Goal: Task Accomplishment & Management: Manage account settings

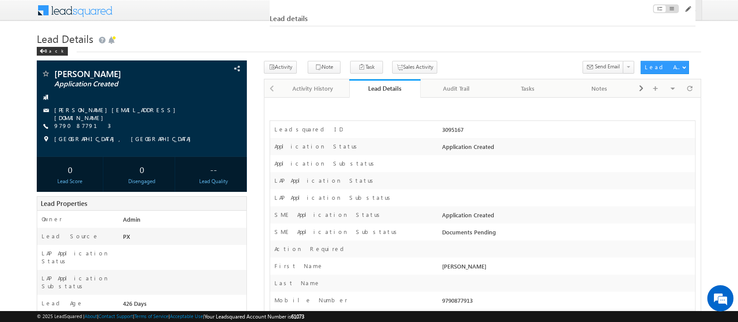
scroll to position [948, 0]
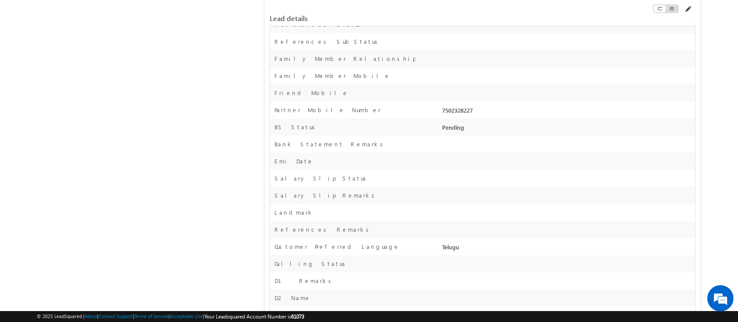
click at [686, 11] on span at bounding box center [687, 9] width 7 height 7
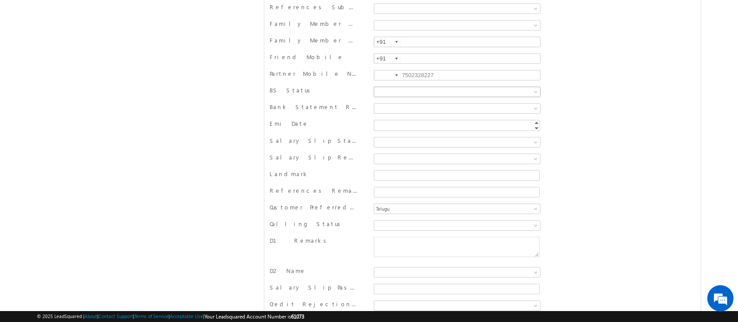
click at [392, 72] on input at bounding box center [387, 75] width 26 height 10
click at [395, 74] on div at bounding box center [396, 75] width 3 height 2
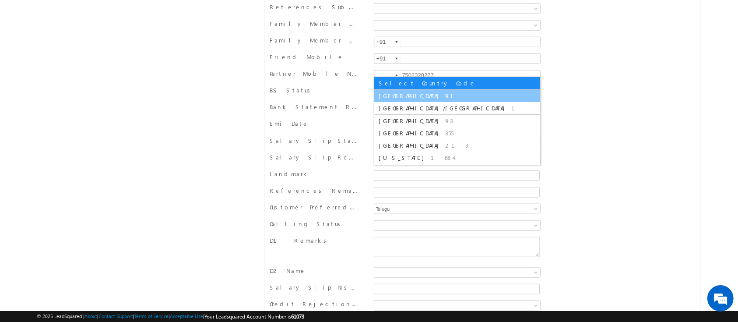
click at [407, 96] on li "India 91" at bounding box center [457, 96] width 166 height 12
type input "+91"
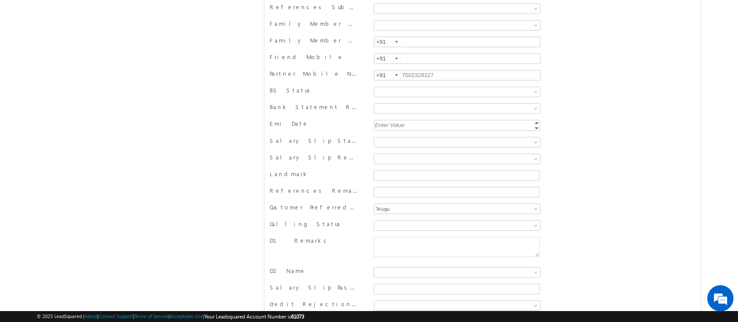
click at [420, 120] on div "Enter Value" at bounding box center [458, 125] width 168 height 10
type input "10"
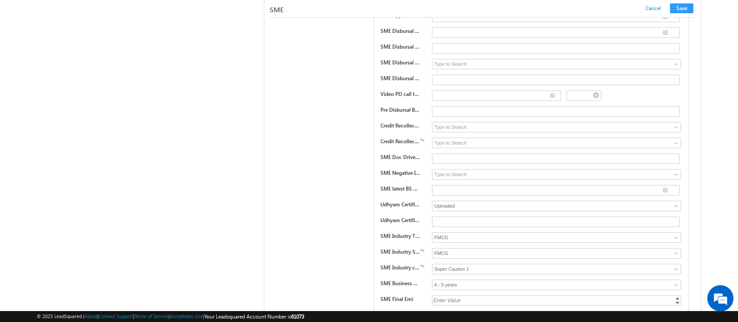
scroll to position [12331, 0]
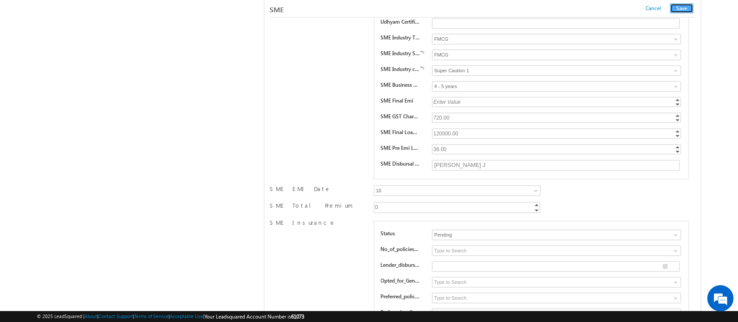
click at [679, 10] on button "Save" at bounding box center [681, 8] width 23 height 10
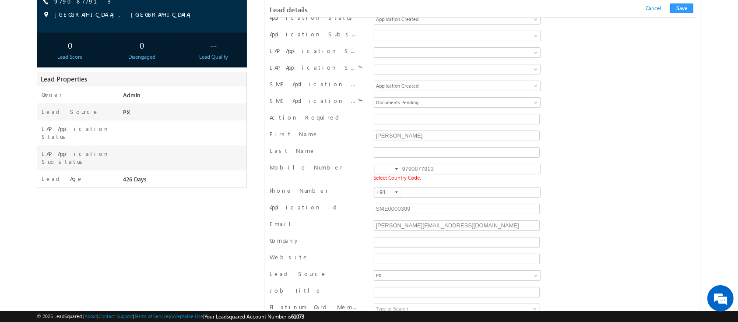
click at [398, 168] on div at bounding box center [396, 169] width 3 height 2
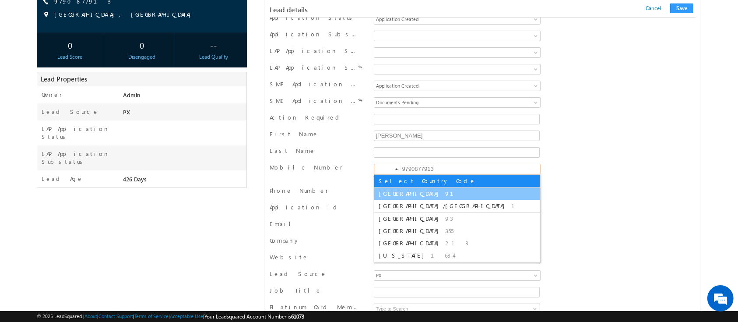
click at [389, 197] on li "India 91" at bounding box center [457, 193] width 166 height 12
type input "+91"
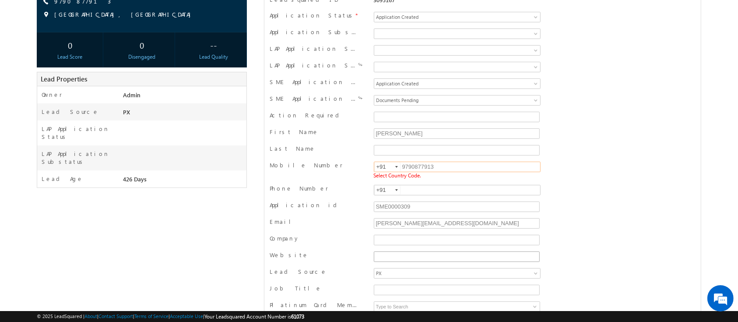
scroll to position [0, 0]
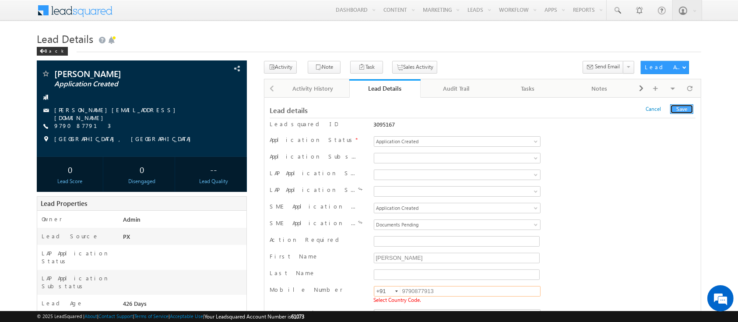
click at [680, 111] on button "Save" at bounding box center [681, 109] width 23 height 10
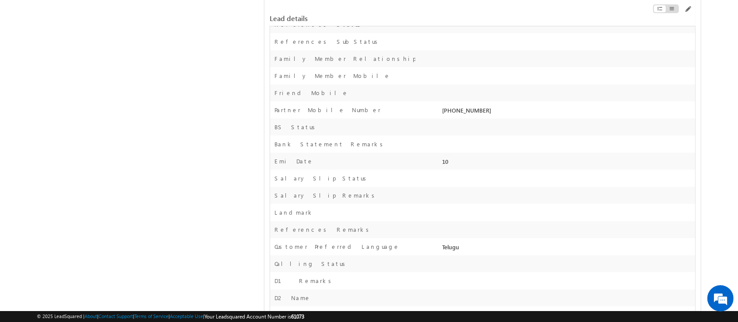
scroll to position [1981, 0]
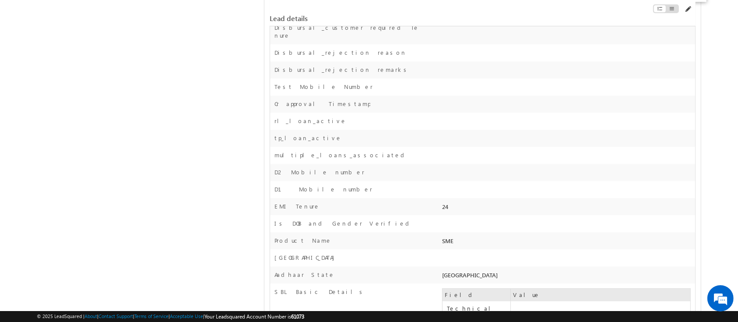
click at [689, 10] on span at bounding box center [687, 9] width 7 height 7
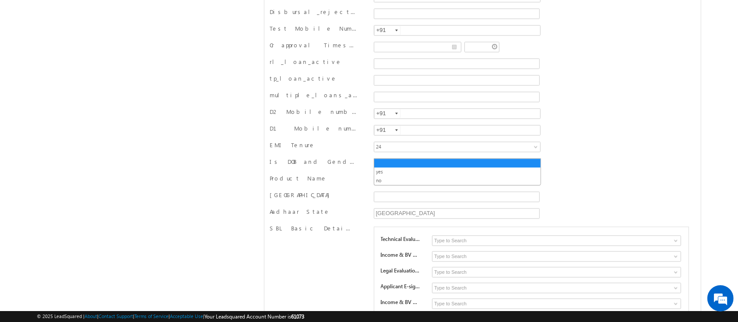
click at [535, 161] on span at bounding box center [536, 164] width 7 height 7
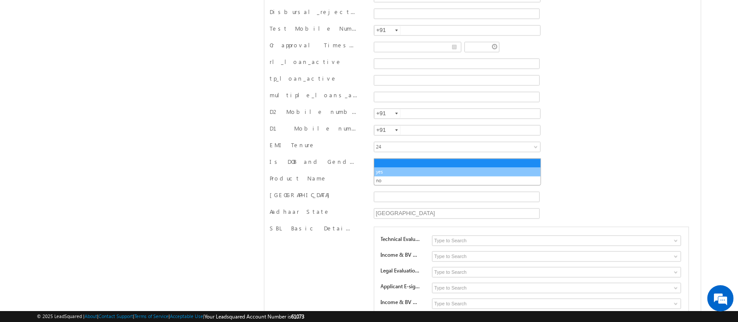
click at [503, 174] on link "yes" at bounding box center [457, 172] width 166 height 8
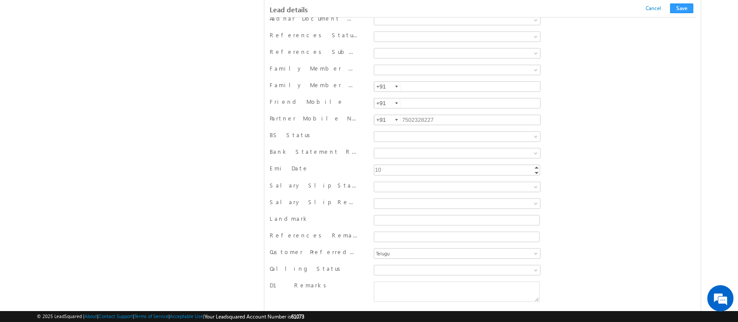
scroll to position [1235, 0]
click at [402, 164] on div "Enter Value" at bounding box center [458, 169] width 168 height 10
type input "0"
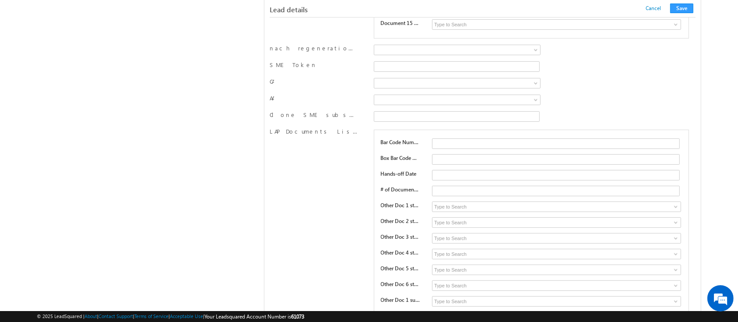
scroll to position [3808, 0]
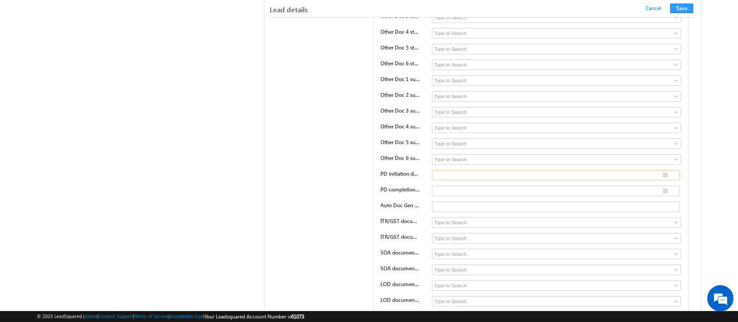
click at [665, 170] on input "text" at bounding box center [556, 175] width 248 height 10
click at [479, 212] on td "9" at bounding box center [489, 214] width 21 height 12
type input "[DATE]"
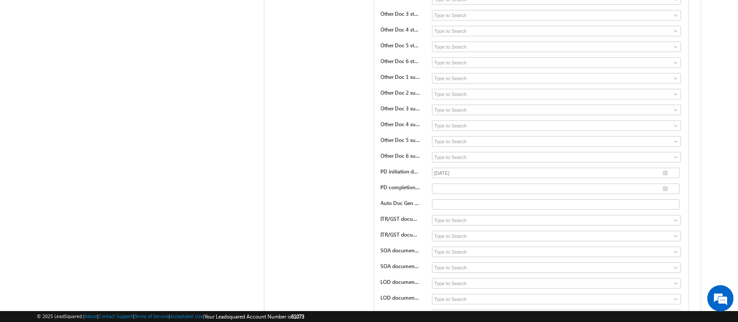
scroll to position [7340, 0]
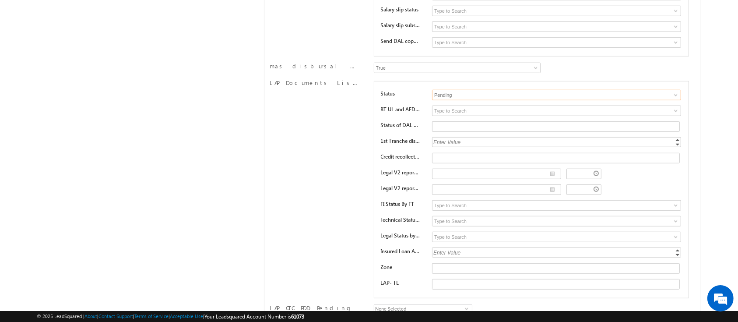
click at [542, 90] on input "Pending" at bounding box center [556, 95] width 249 height 10
click at [673, 91] on span at bounding box center [675, 94] width 7 height 7
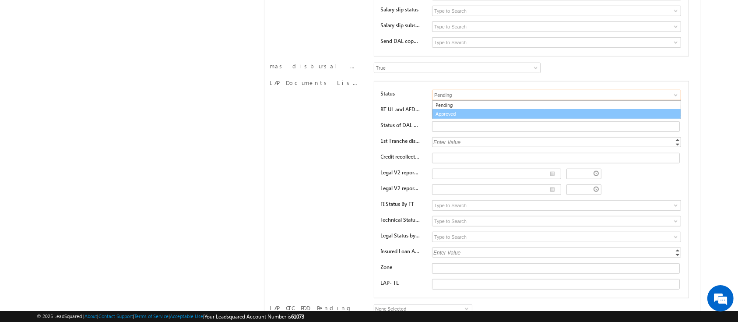
click at [602, 109] on link "Approved" at bounding box center [556, 114] width 249 height 10
type input "Approved"
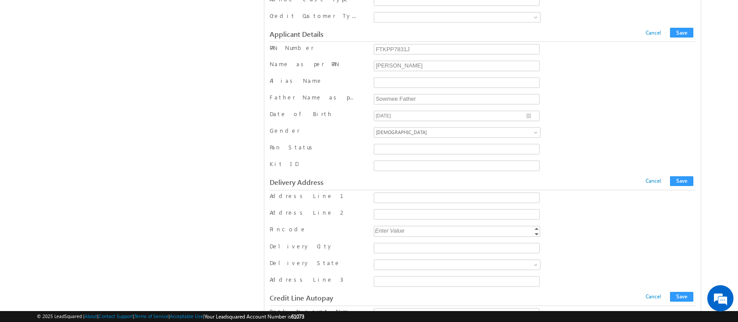
scroll to position [8250, 0]
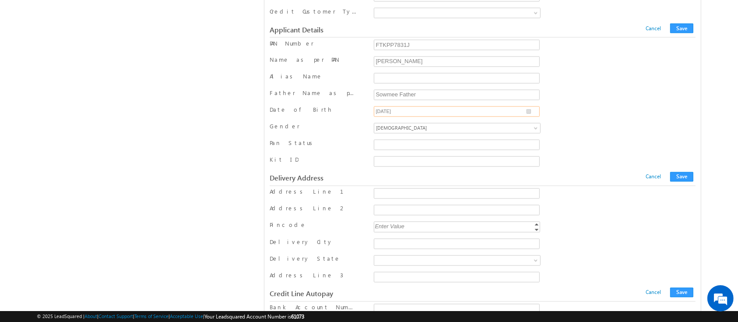
click at [528, 106] on input "[DATE]" at bounding box center [457, 111] width 166 height 10
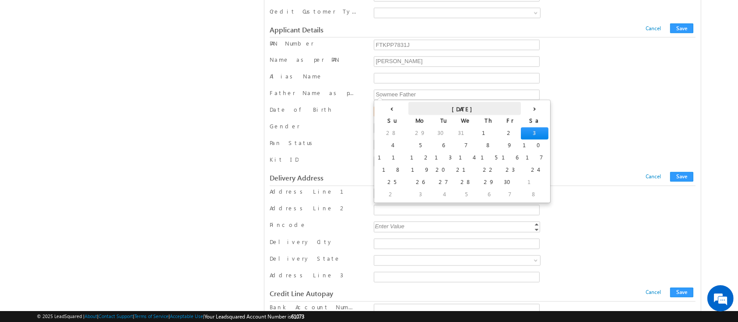
click at [427, 107] on th "[DATE]" at bounding box center [464, 108] width 112 height 13
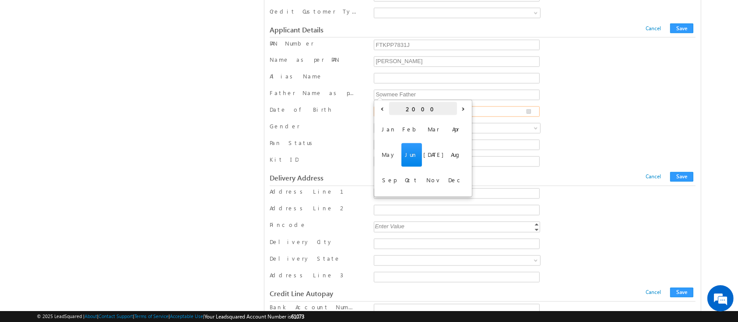
click at [435, 113] on th "2000" at bounding box center [423, 108] width 68 height 13
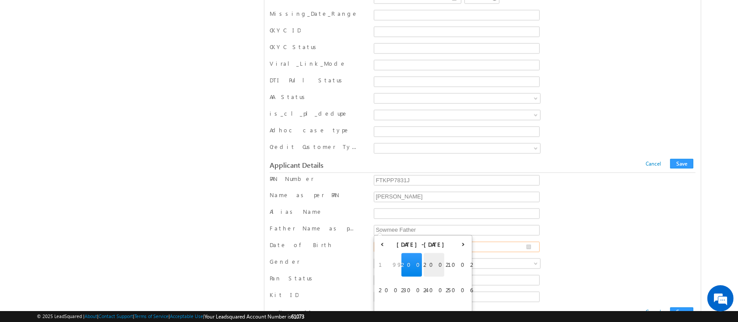
scroll to position [8221, 0]
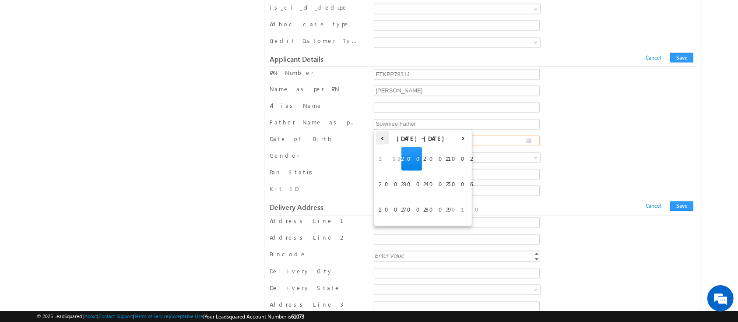
click at [383, 135] on th "‹" at bounding box center [382, 137] width 13 height 13
click at [417, 184] on span "1994" at bounding box center [411, 184] width 21 height 24
click at [435, 160] on span "Mar" at bounding box center [433, 159] width 21 height 24
type input "[DATE]"
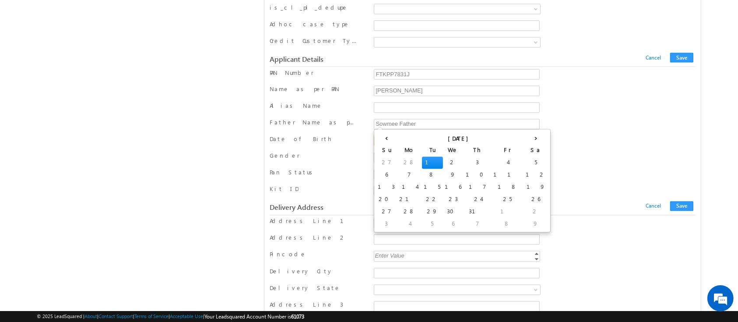
click at [422, 159] on td "1" at bounding box center [432, 163] width 21 height 12
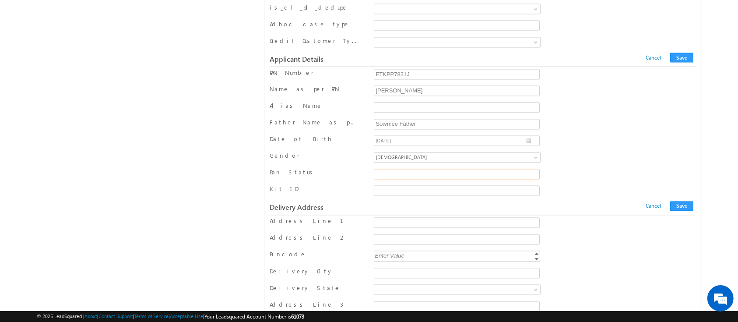
click at [453, 169] on input "Pan Status" at bounding box center [457, 174] width 166 height 10
click at [463, 86] on input "[PERSON_NAME]" at bounding box center [457, 91] width 166 height 10
type input "Sowmee"
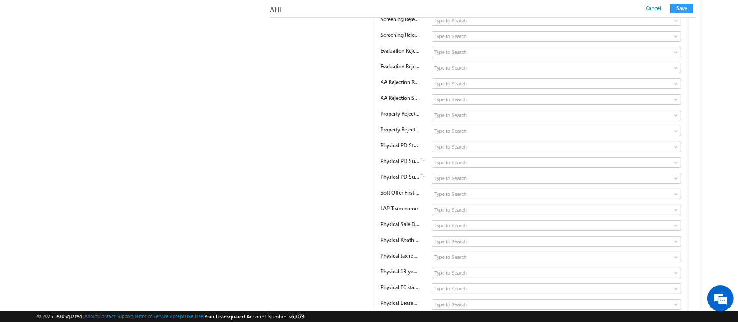
scroll to position [16886, 0]
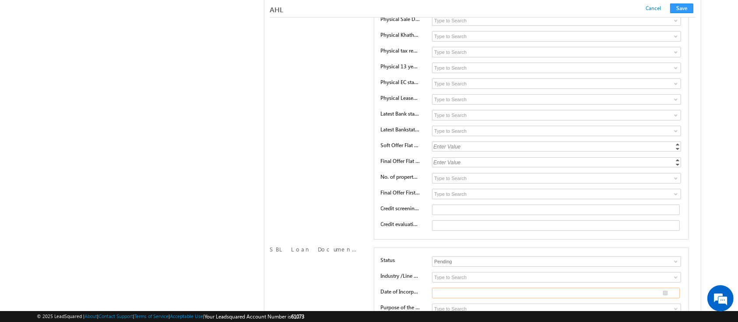
type input "__/__/____"
click at [663, 287] on input "__/__/____" at bounding box center [556, 292] width 248 height 10
click at [673, 258] on span at bounding box center [675, 261] width 7 height 7
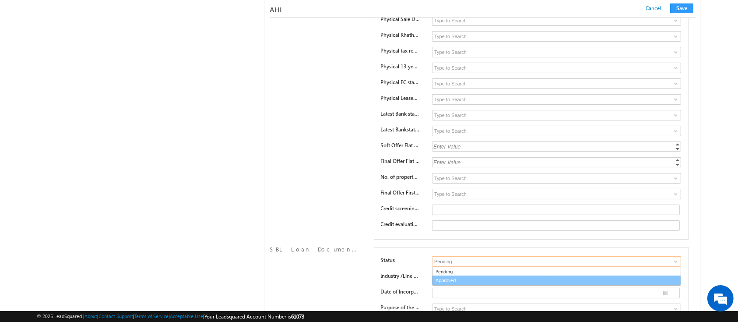
click at [617, 275] on link "Approved" at bounding box center [556, 280] width 249 height 10
type input "Approved"
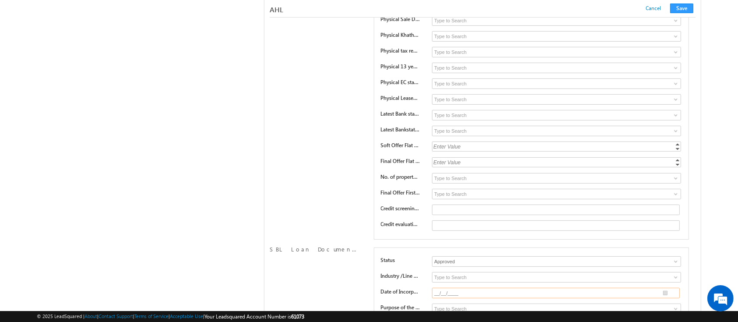
click at [500, 287] on input "__/__/____" at bounding box center [556, 292] width 248 height 10
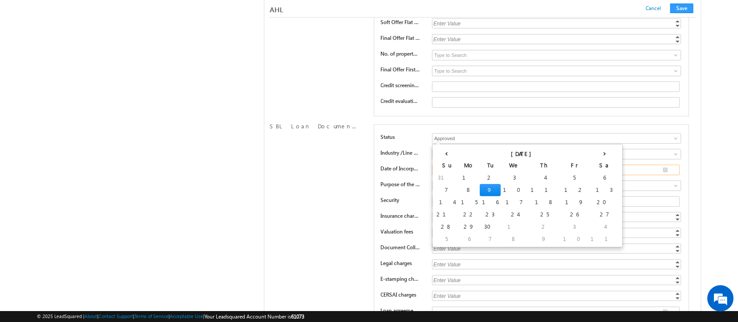
scroll to position [17017, 0]
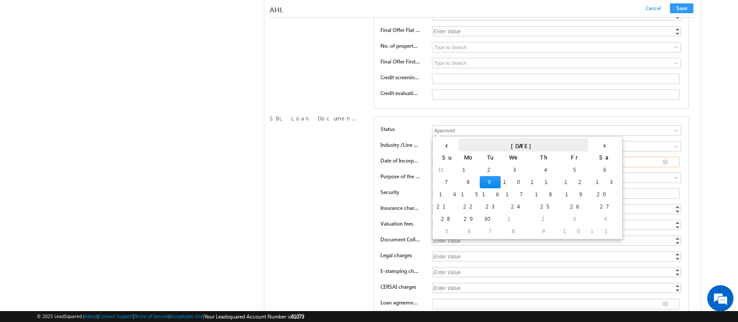
click at [497, 148] on th "[DATE]" at bounding box center [522, 144] width 129 height 13
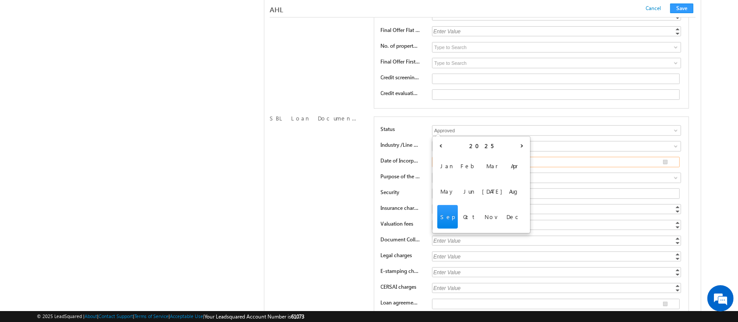
click at [480, 151] on td "Jan Feb Mar Apr May Jun [DATE] Aug Sep Oct Nov Dec" at bounding box center [481, 191] width 94 height 80
click at [483, 145] on th "2025" at bounding box center [481, 144] width 68 height 13
click at [483, 145] on th "[DATE]-[DATE]" at bounding box center [481, 144] width 68 height 13
click at [441, 148] on th "‹" at bounding box center [440, 144] width 13 height 13
click at [440, 145] on th "‹" at bounding box center [440, 144] width 13 height 13
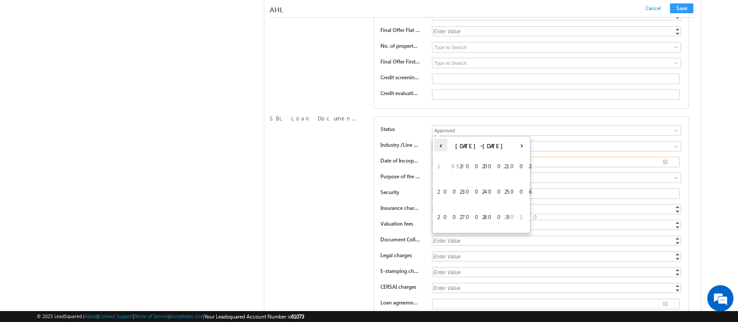
click at [440, 145] on th "‹" at bounding box center [440, 144] width 13 height 13
click at [523, 145] on th "›" at bounding box center [521, 144] width 13 height 13
click at [493, 193] on span "2005" at bounding box center [492, 191] width 21 height 24
click at [446, 217] on span "Sep" at bounding box center [447, 217] width 21 height 24
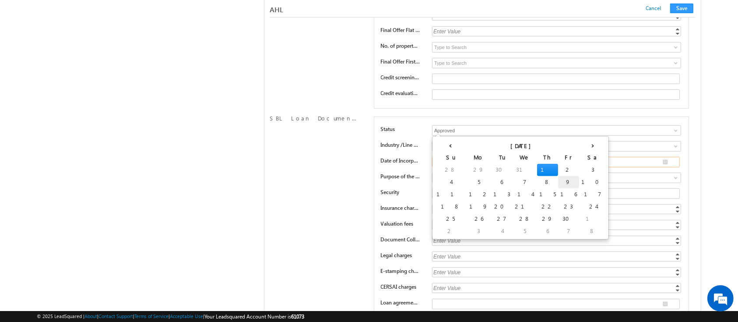
click at [558, 178] on td "9" at bounding box center [568, 182] width 21 height 12
type input "[DATE]"
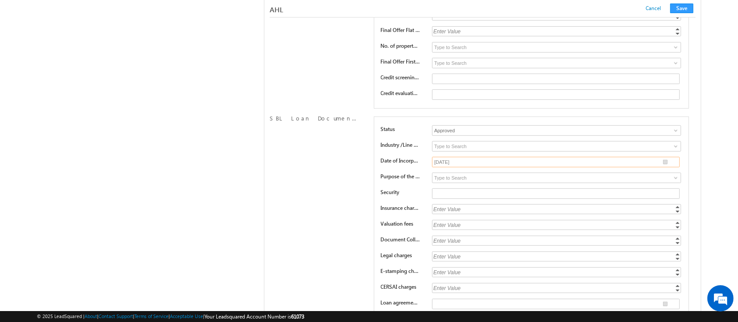
click at [477, 157] on input "[DATE]" at bounding box center [556, 162] width 248 height 10
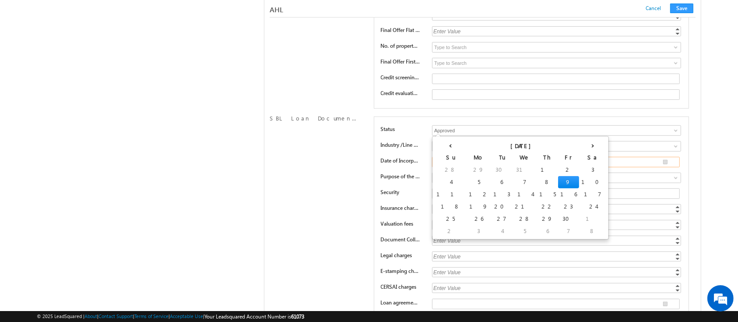
click at [558, 182] on td "9" at bounding box center [568, 182] width 21 height 12
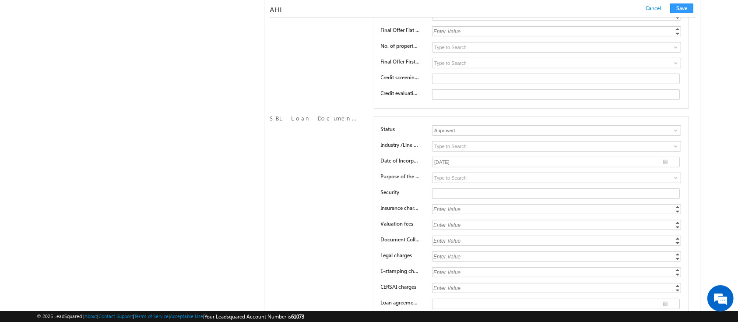
click at [510, 204] on div "Enter Value" at bounding box center [557, 209] width 250 height 10
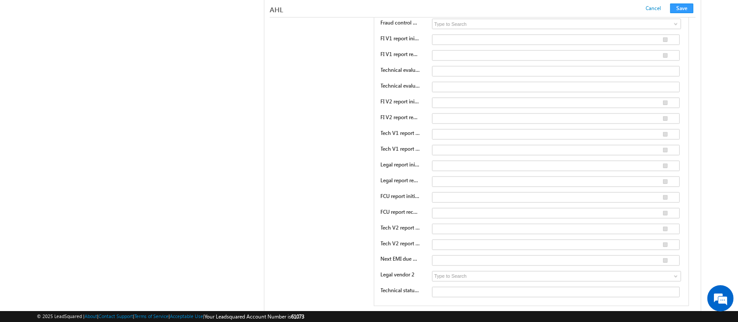
scroll to position [905, 0]
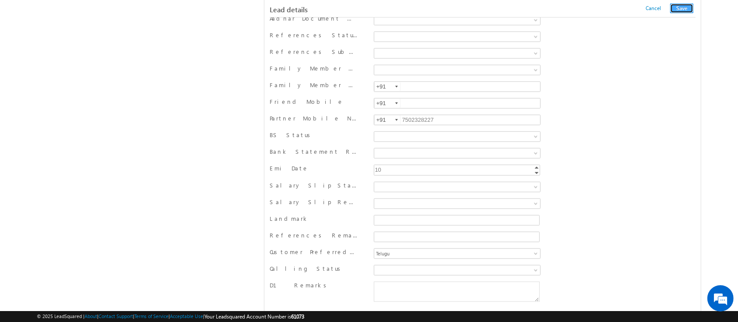
click at [682, 12] on button "Save" at bounding box center [681, 8] width 23 height 10
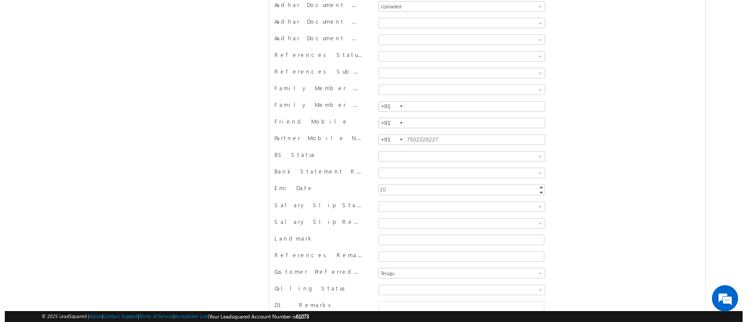
scroll to position [0, 0]
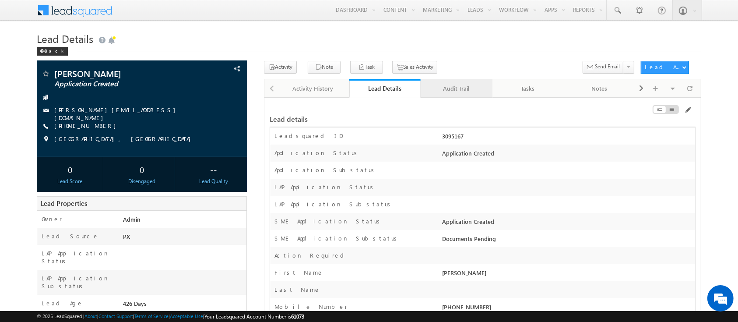
click at [448, 84] on div "Audit Trail" at bounding box center [455, 88] width 57 height 10
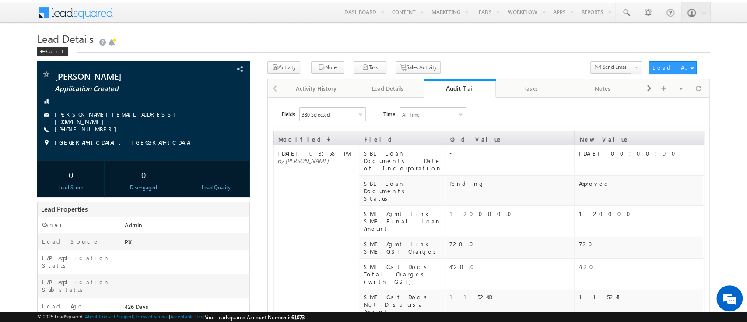
click at [457, 87] on div "Audit Trail" at bounding box center [459, 88] width 59 height 8
click at [454, 90] on div "Audit Trail" at bounding box center [459, 88] width 59 height 8
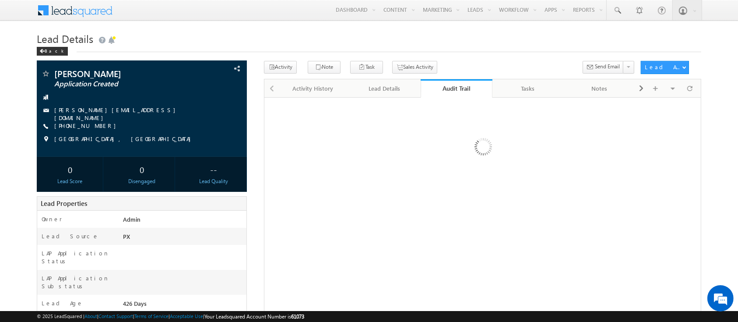
click at [454, 90] on div "Audit Trail" at bounding box center [456, 88] width 59 height 8
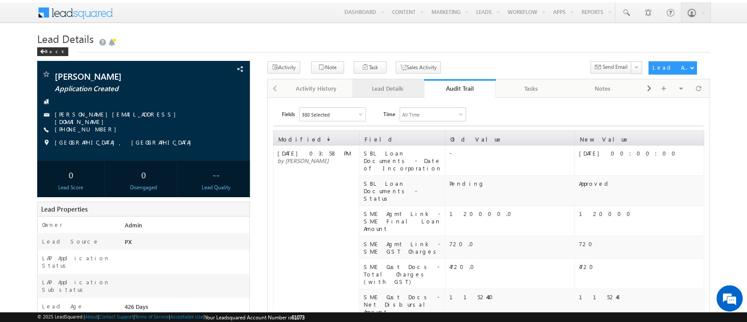
click at [393, 87] on div "Lead Details" at bounding box center [387, 88] width 57 height 10
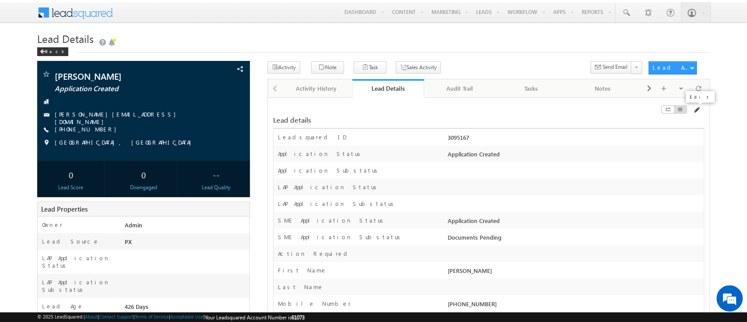
click at [696, 112] on span at bounding box center [696, 109] width 7 height 7
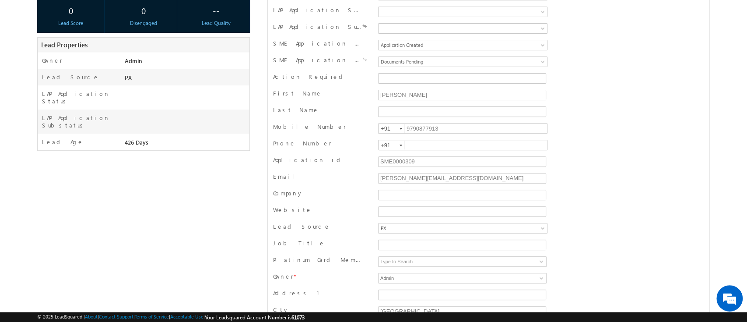
scroll to position [8190, 0]
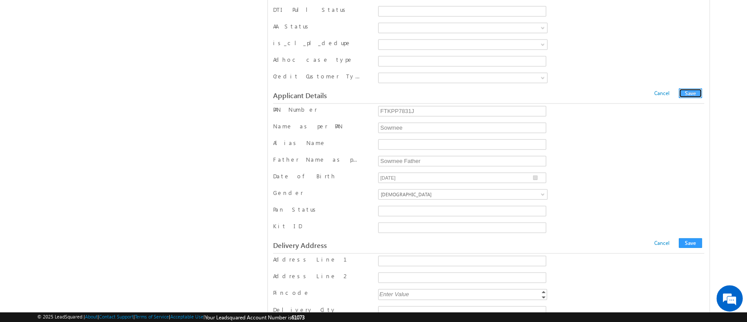
click at [693, 88] on button "Save" at bounding box center [690, 93] width 23 height 10
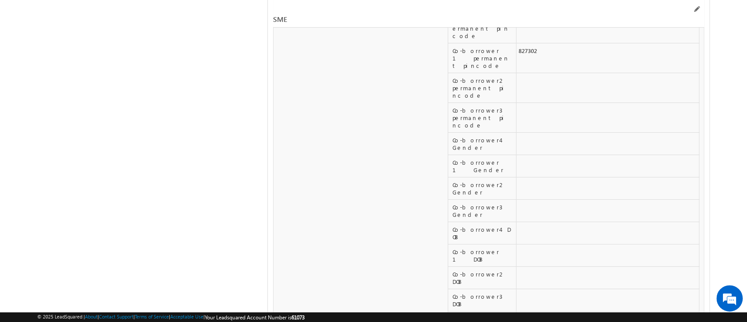
scroll to position [13595, 0]
